Goal: Information Seeking & Learning: Learn about a topic

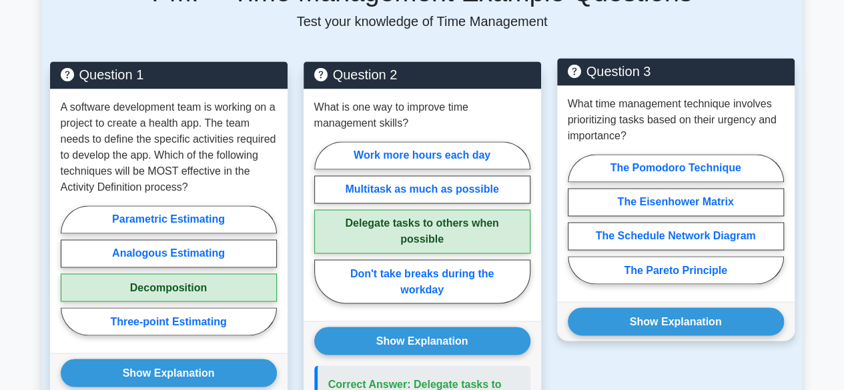
scroll to position [993, 0]
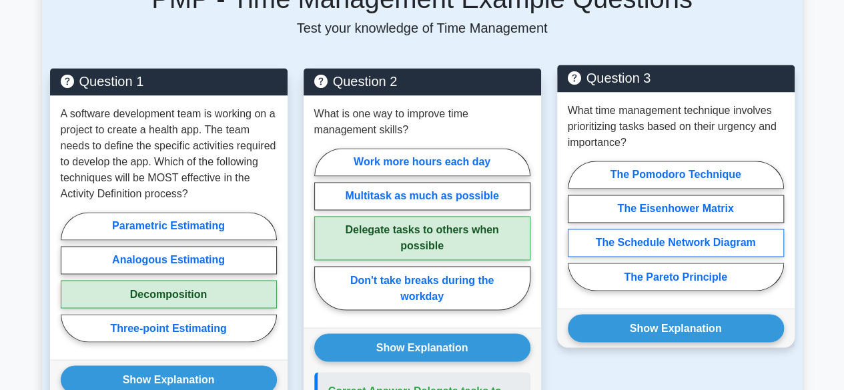
click at [722, 229] on label "The Schedule Network Diagram" at bounding box center [676, 243] width 216 height 28
click at [577, 228] on input "The Schedule Network Diagram" at bounding box center [572, 230] width 9 height 9
radio input "true"
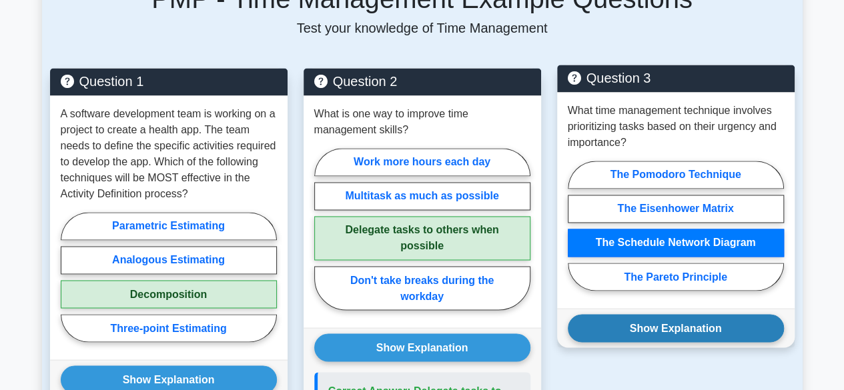
click at [689, 314] on button "Show Explanation" at bounding box center [676, 328] width 216 height 28
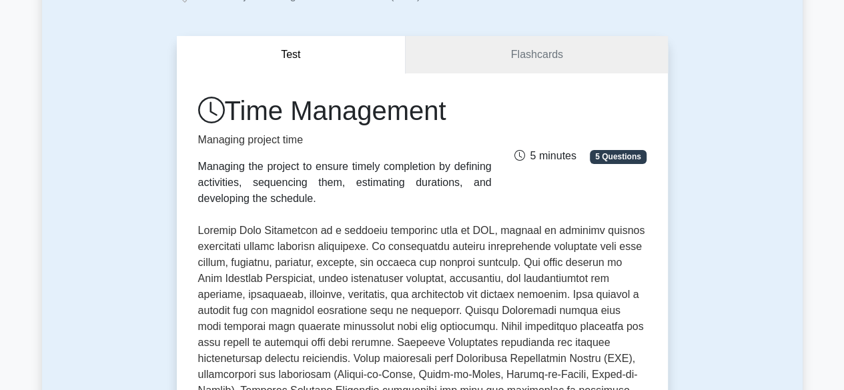
scroll to position [0, 0]
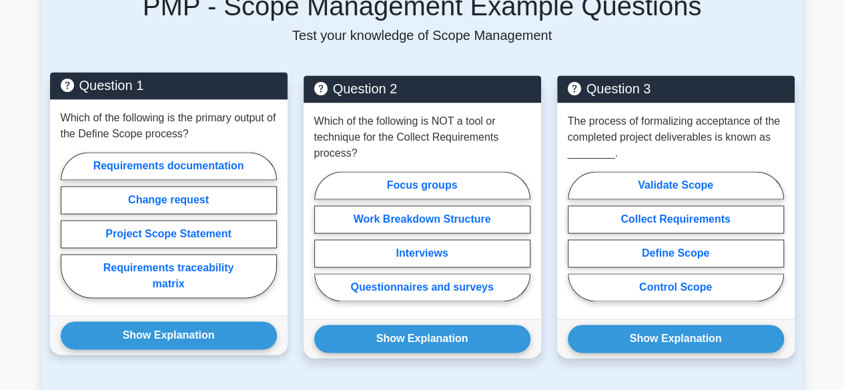
scroll to position [934, 0]
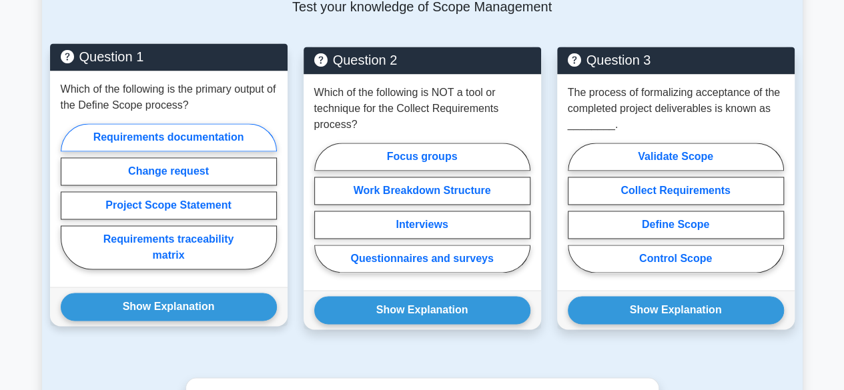
click at [198, 142] on label "Requirements documentation" at bounding box center [169, 137] width 216 height 28
click at [69, 196] on input "Requirements documentation" at bounding box center [65, 200] width 9 height 9
radio input "true"
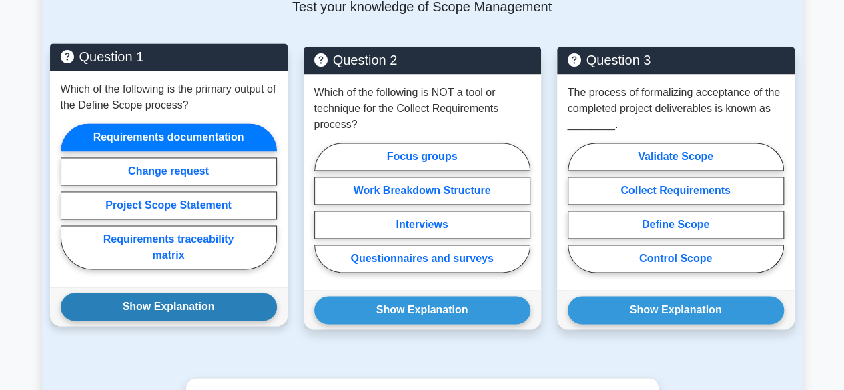
click at [174, 311] on button "Show Explanation" at bounding box center [169, 307] width 216 height 28
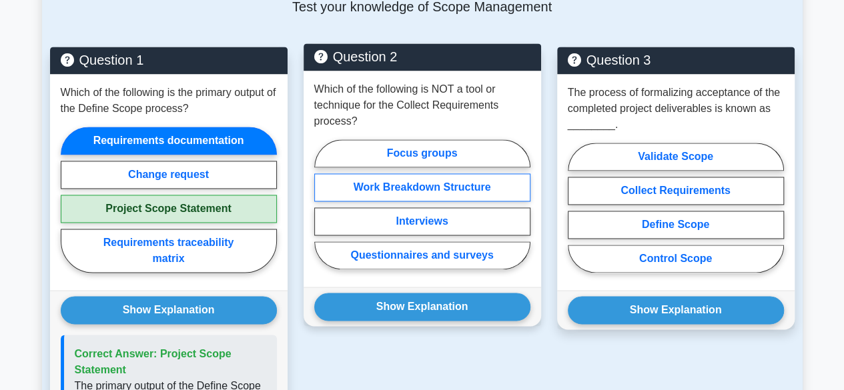
click at [461, 182] on label "Work Breakdown Structure" at bounding box center [422, 188] width 216 height 28
click at [323, 204] on input "Work Breakdown Structure" at bounding box center [318, 208] width 9 height 9
radio input "true"
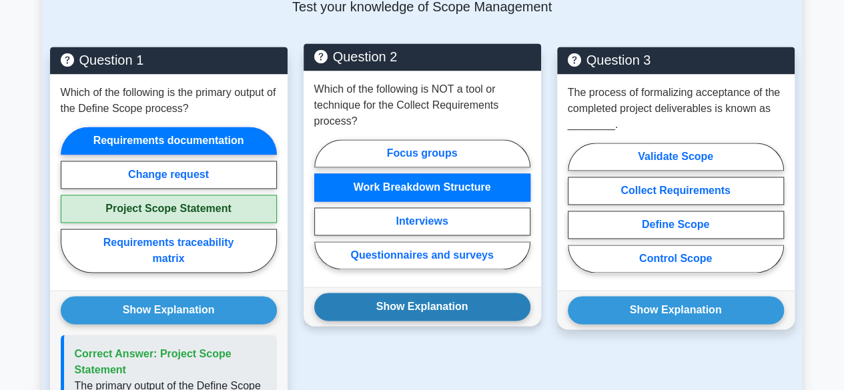
click at [455, 309] on button "Show Explanation" at bounding box center [422, 307] width 216 height 28
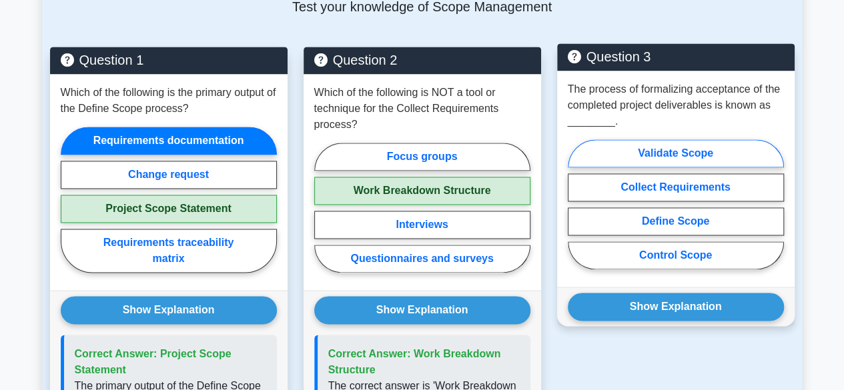
click at [690, 148] on label "Validate Scope" at bounding box center [676, 154] width 216 height 28
click at [577, 204] on input "Validate Scope" at bounding box center [572, 208] width 9 height 9
radio input "true"
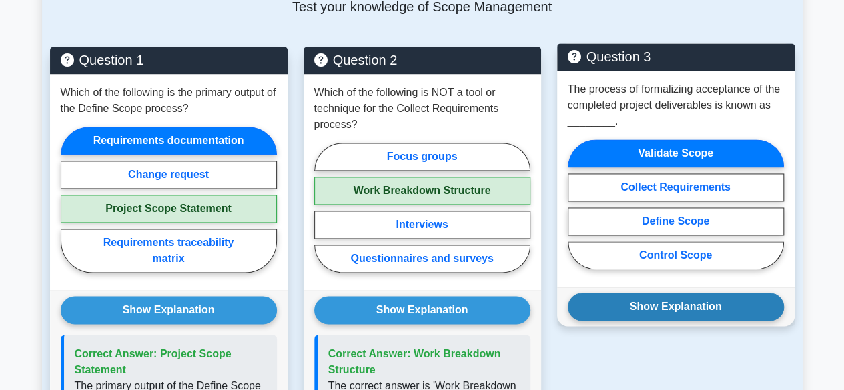
click at [705, 296] on button "Show Explanation" at bounding box center [676, 307] width 216 height 28
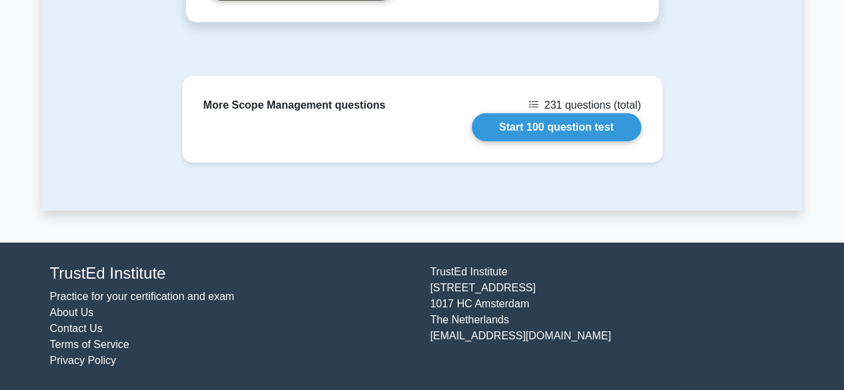
scroll to position [2096, 0]
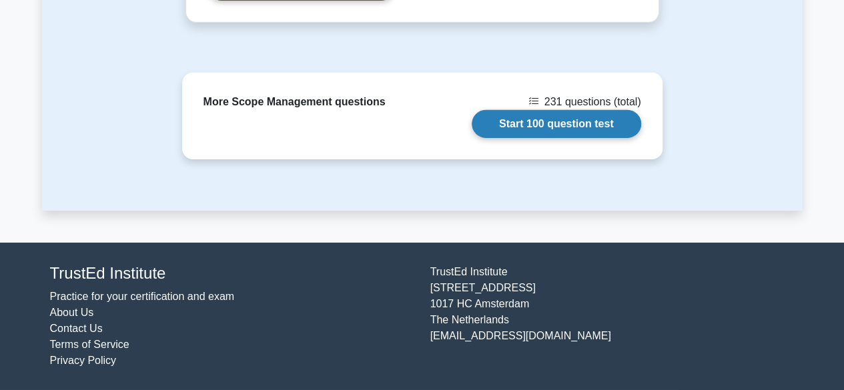
click at [577, 127] on link "Start 100 question test" at bounding box center [557, 124] width 170 height 28
